Goal: Information Seeking & Learning: Learn about a topic

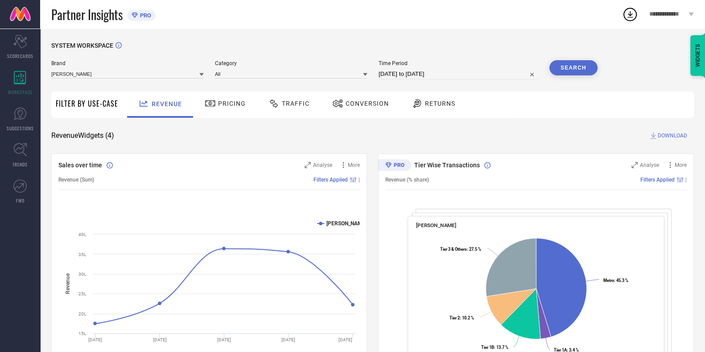
click at [291, 116] on div "Traffic" at bounding box center [288, 104] width 63 height 26
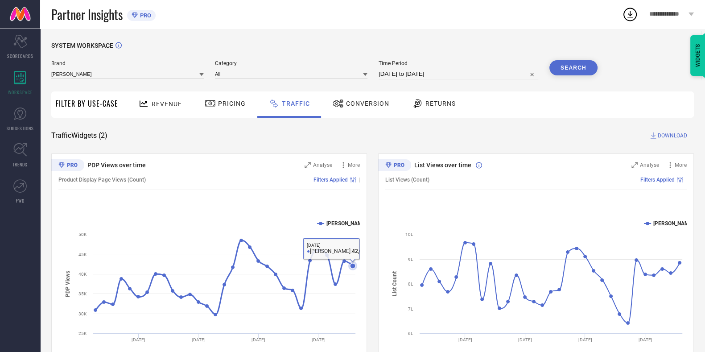
scroll to position [38, 0]
